Goal: Entertainment & Leisure: Consume media (video, audio)

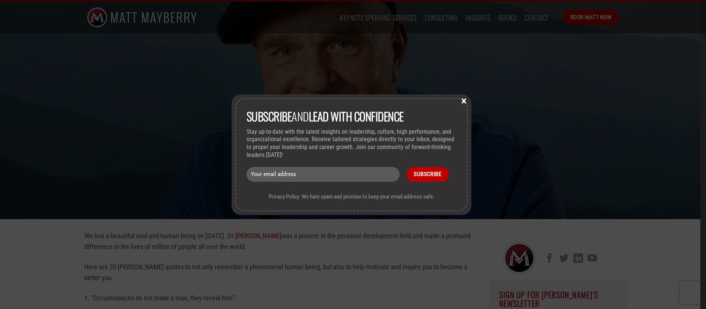
click at [466, 101] on button "×" at bounding box center [463, 100] width 11 height 7
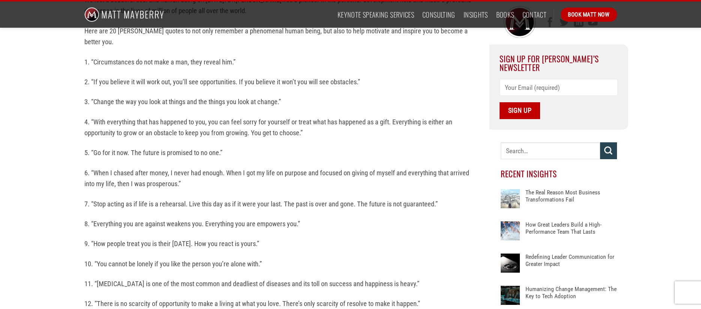
scroll to position [235, 0]
click at [135, 14] on img at bounding box center [124, 14] width 80 height 26
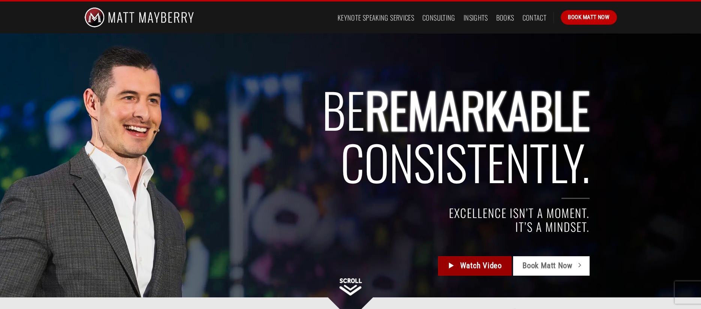
click at [472, 265] on span "Watch Video" at bounding box center [481, 266] width 42 height 12
